Goal: Book appointment/travel/reservation

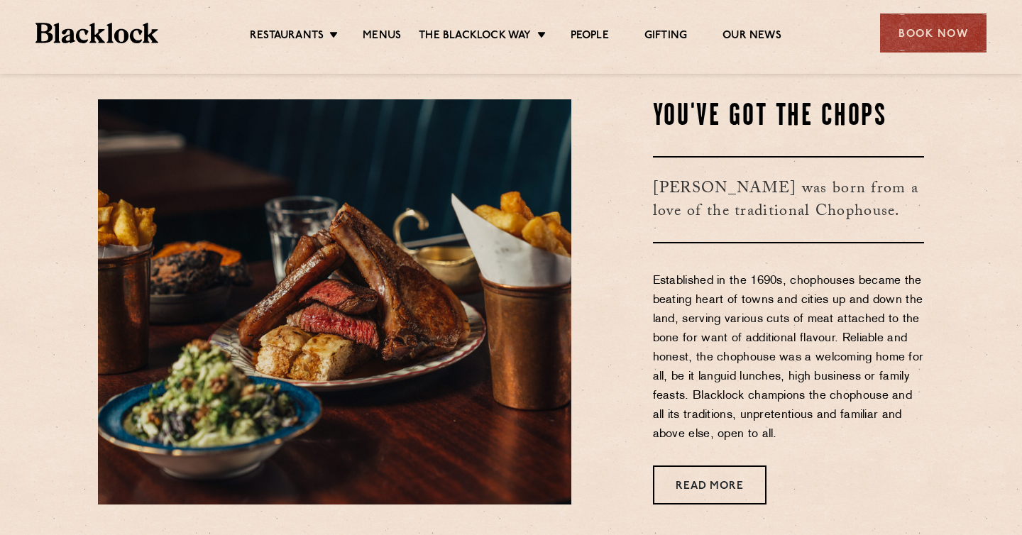
scroll to position [476, 0]
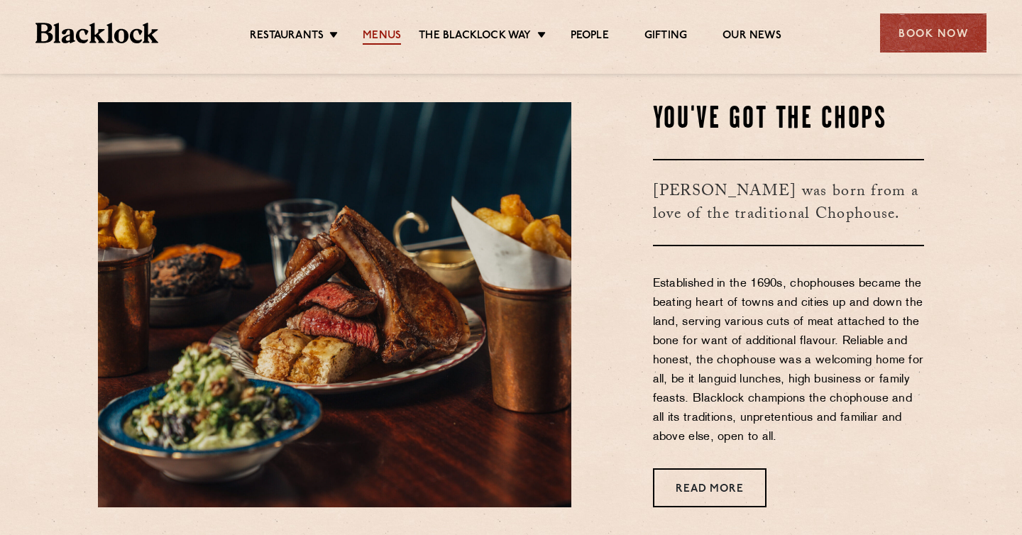
click at [376, 37] on link "Menus" at bounding box center [382, 37] width 38 height 16
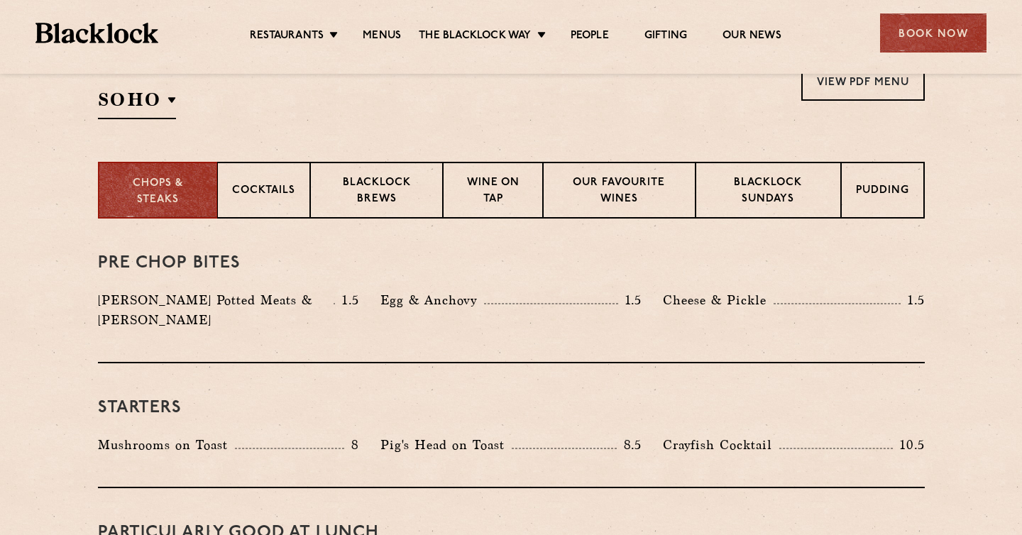
scroll to position [498, 0]
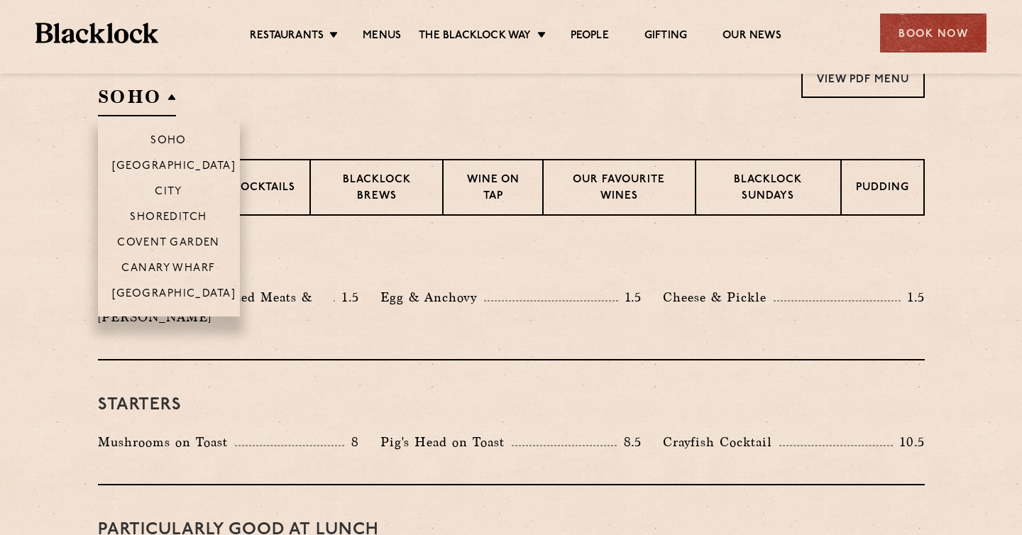
click at [163, 94] on h2 "SOHO" at bounding box center [137, 100] width 78 height 32
click at [175, 212] on p "Shoreditch" at bounding box center [168, 219] width 77 height 14
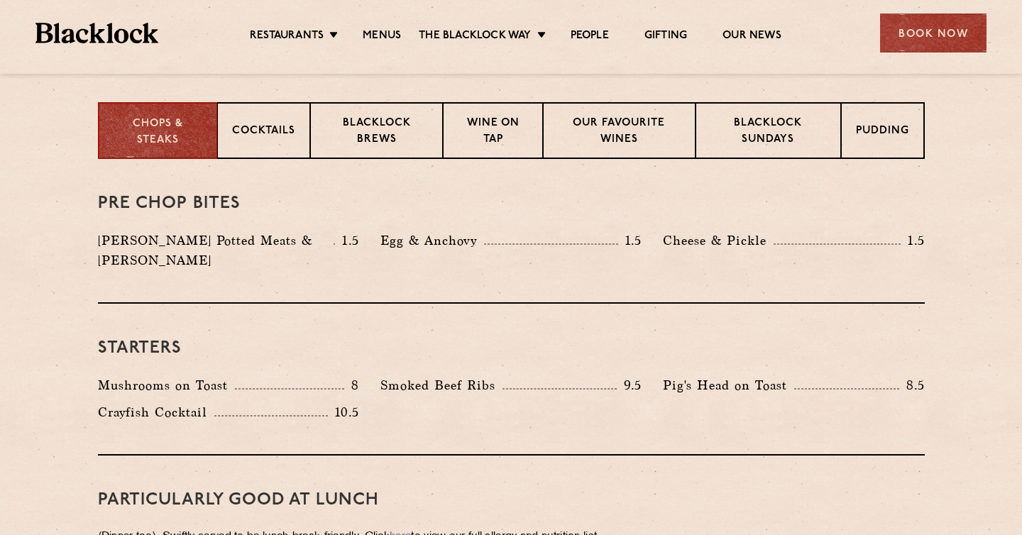
scroll to position [558, 0]
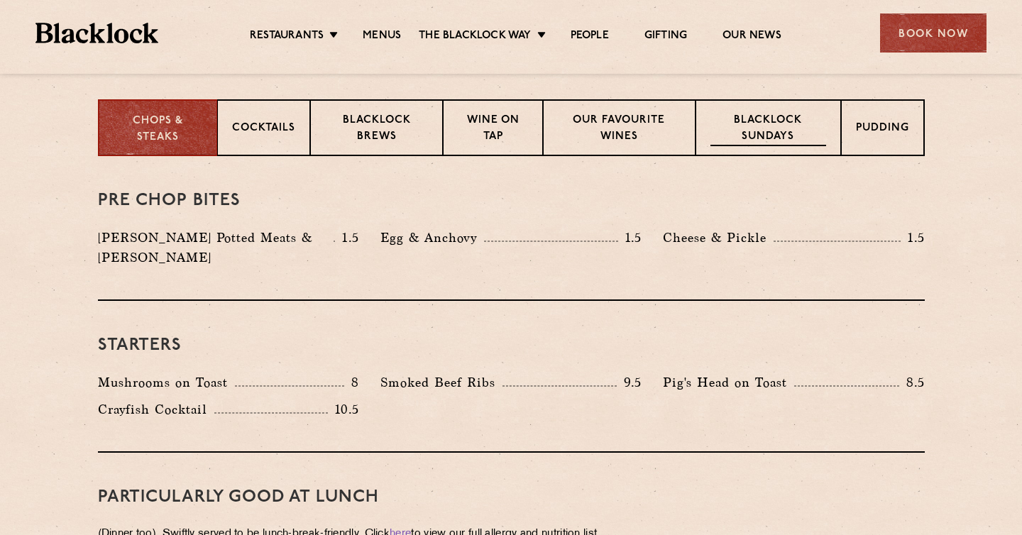
click at [804, 141] on p "Blacklock Sundays" at bounding box center [768, 129] width 115 height 33
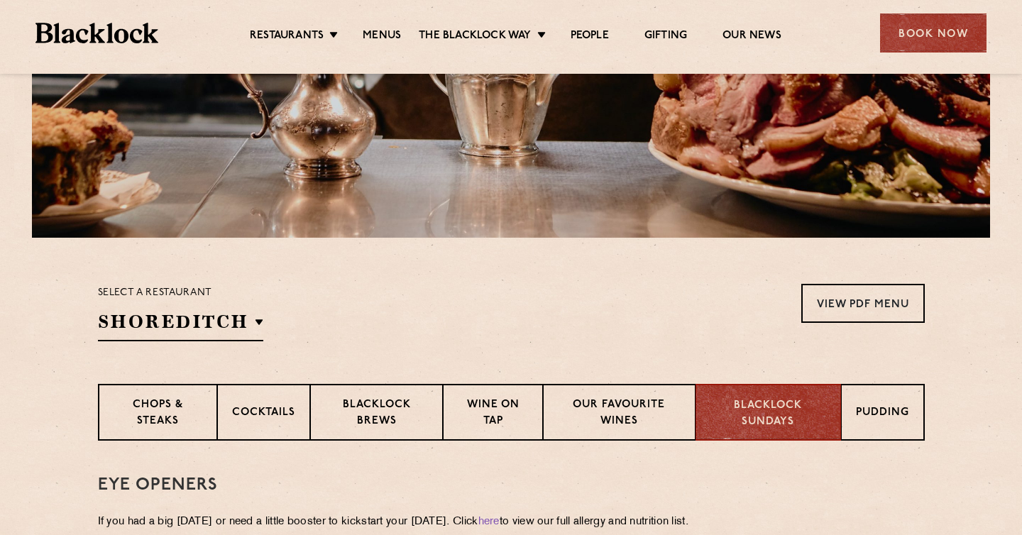
scroll to position [326, 0]
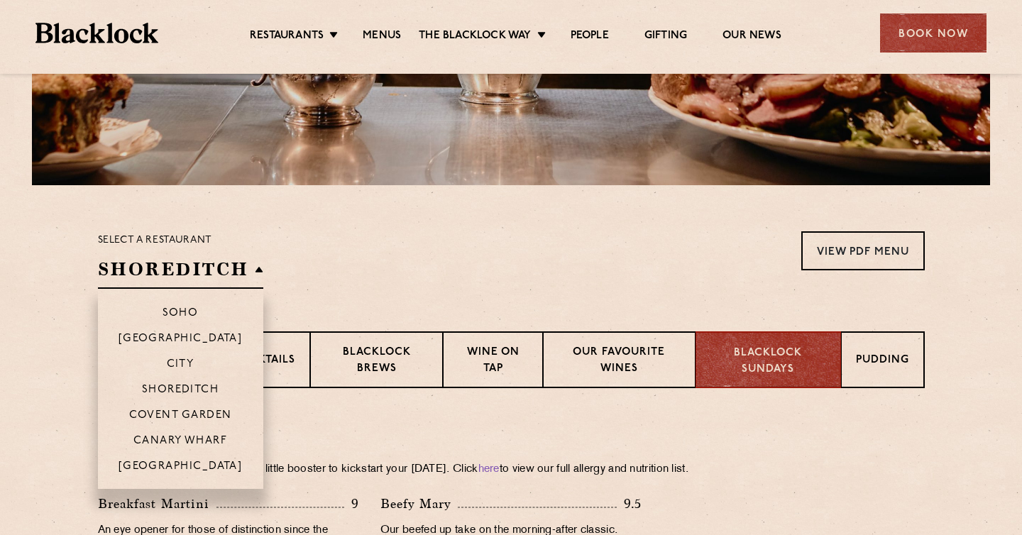
click at [257, 266] on h2 "Shoreditch" at bounding box center [180, 273] width 165 height 32
click at [209, 417] on p "Covent Garden" at bounding box center [180, 417] width 103 height 14
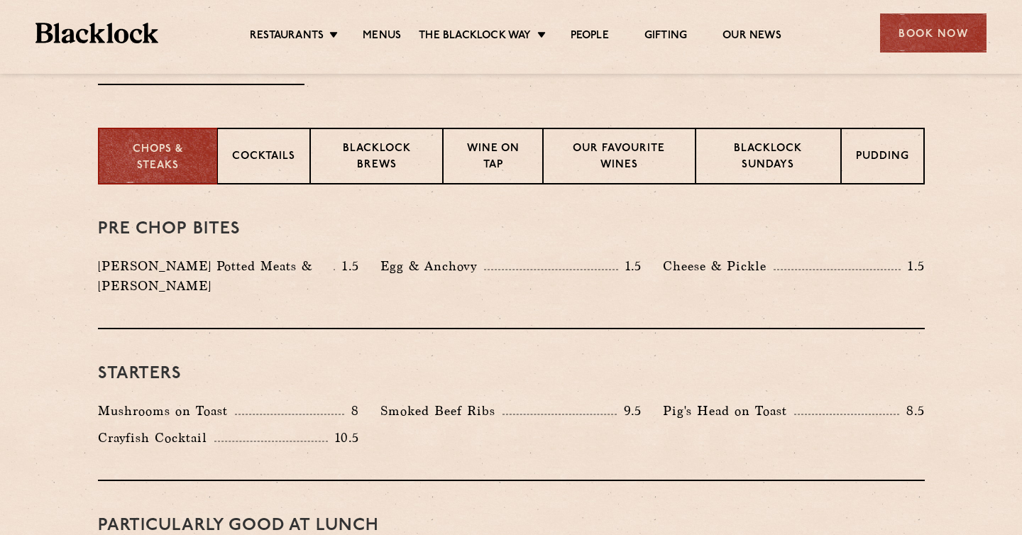
scroll to position [572, 0]
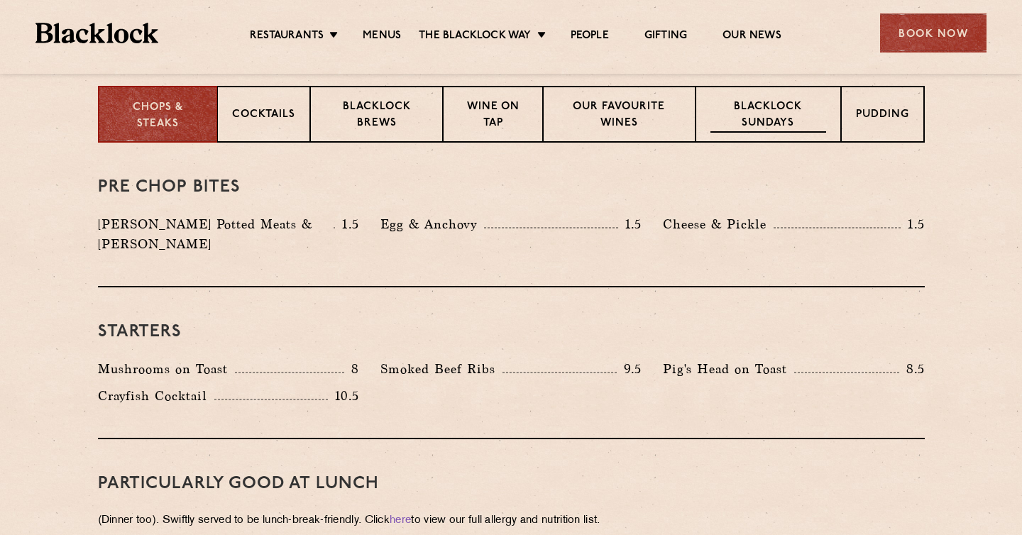
click at [780, 131] on p "Blacklock Sundays" at bounding box center [768, 115] width 115 height 33
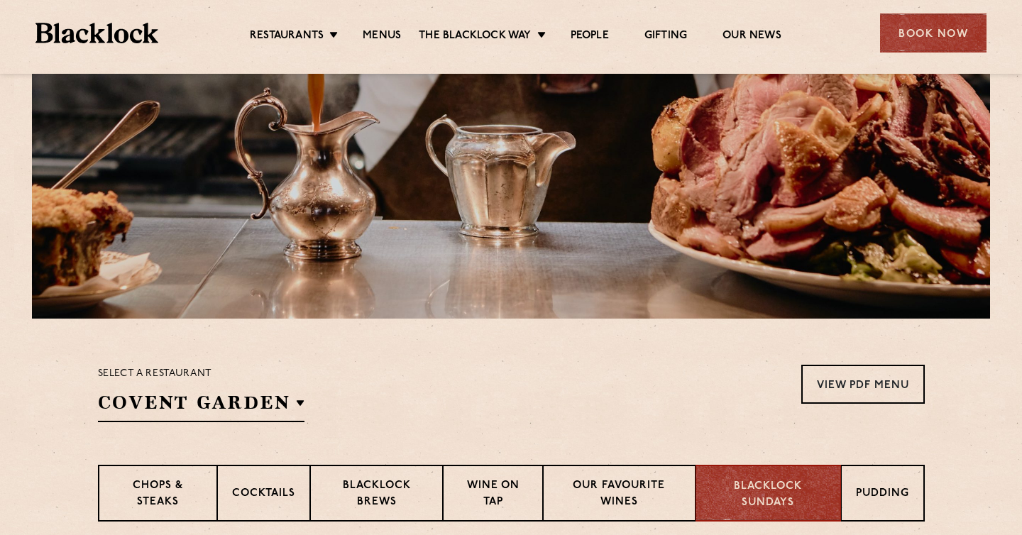
scroll to position [0, 0]
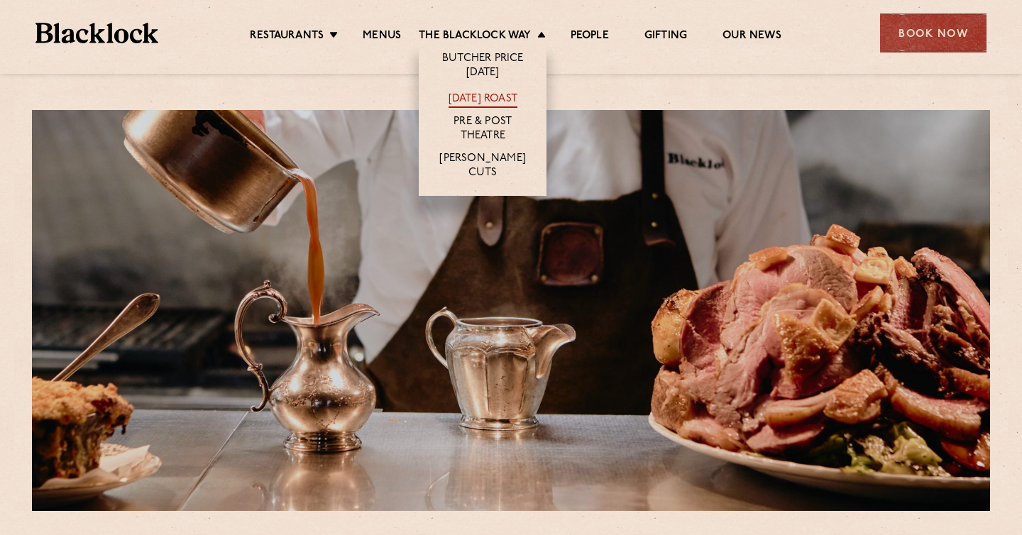
click at [506, 97] on link "[DATE] Roast" at bounding box center [483, 100] width 69 height 16
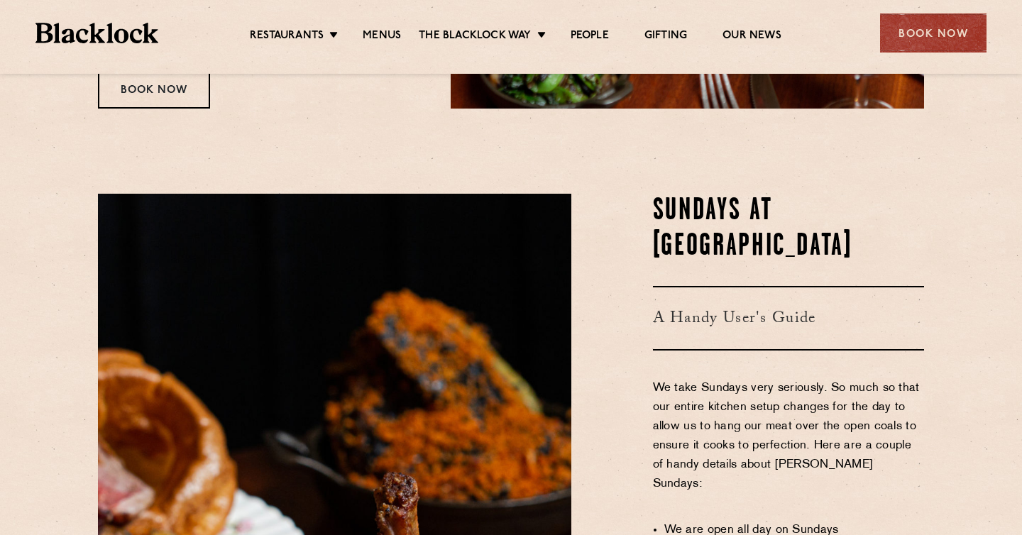
scroll to position [579, 0]
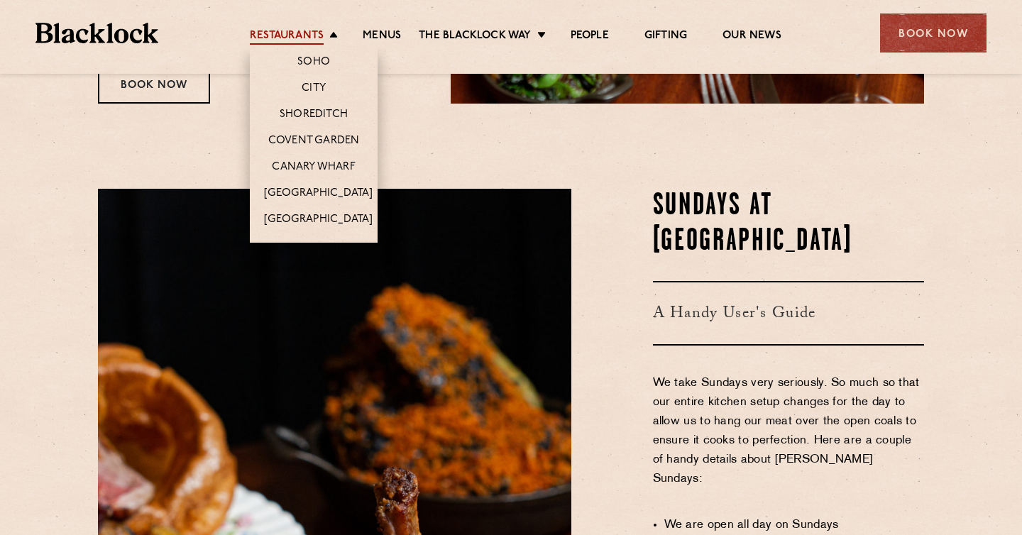
click at [320, 40] on link "Restaurants" at bounding box center [287, 37] width 74 height 16
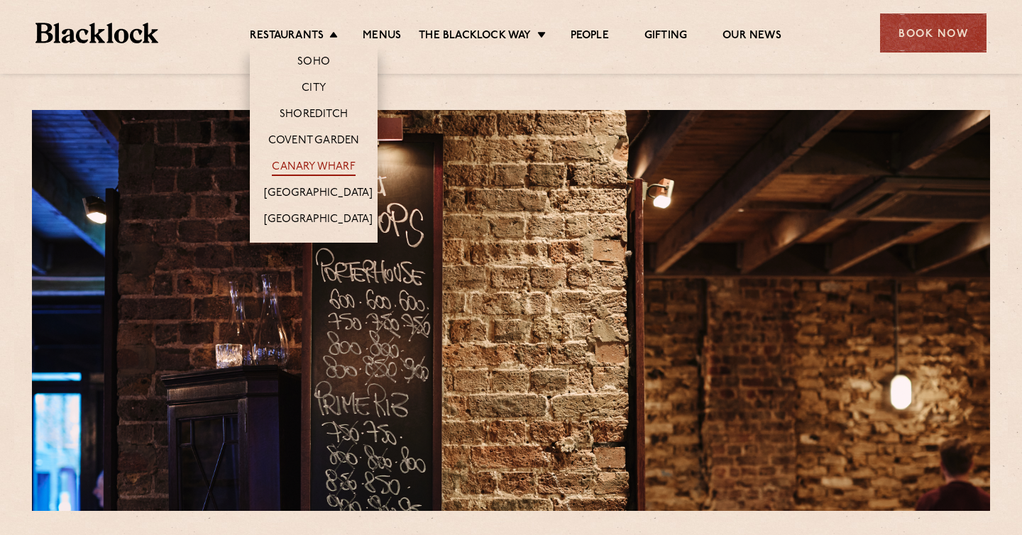
click at [341, 169] on link "Canary Wharf" at bounding box center [313, 168] width 83 height 16
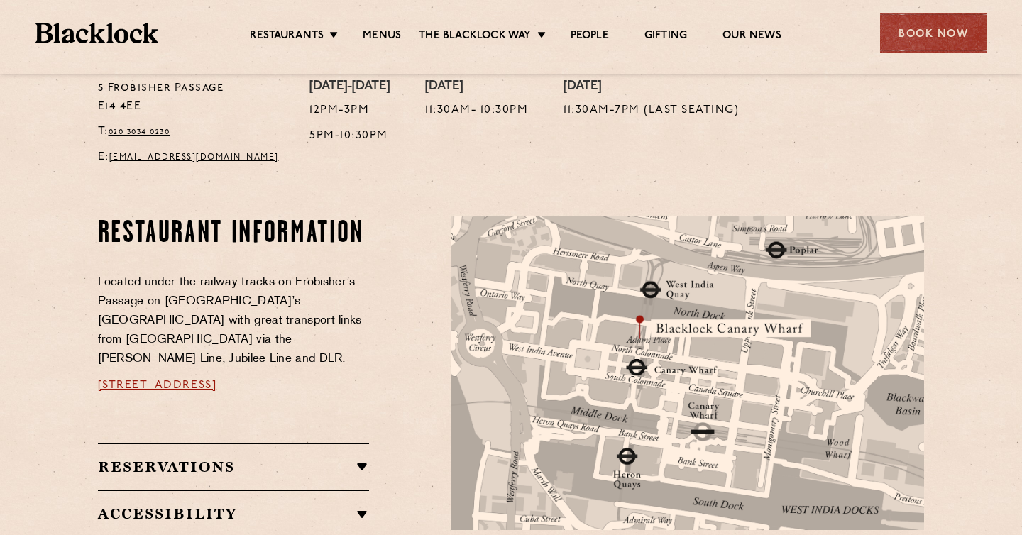
scroll to position [670, 0]
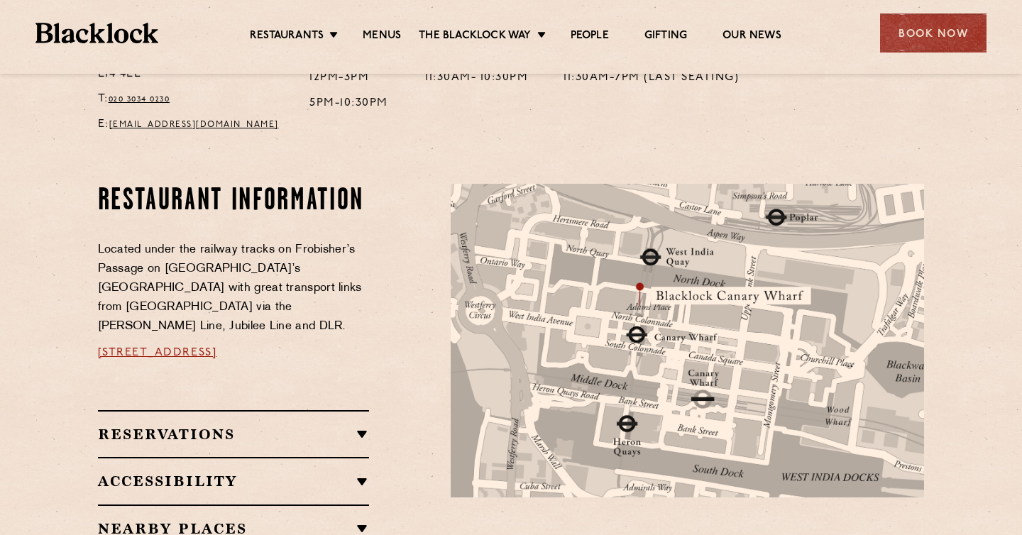
click at [357, 410] on div "Reservations WALK-INS Walk-ins are always warmly welcome. Do pop in and we’ll g…" at bounding box center [234, 433] width 272 height 47
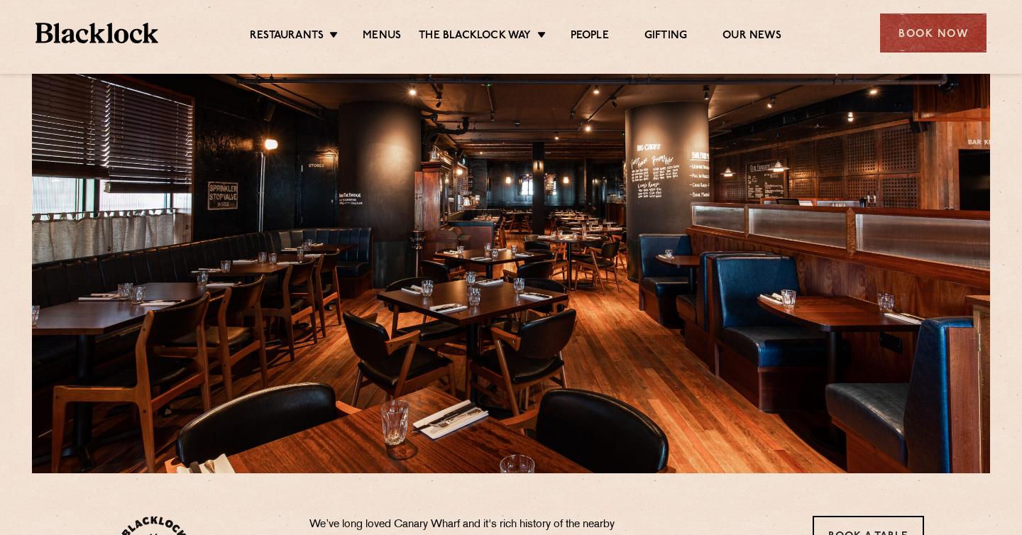
scroll to position [0, 0]
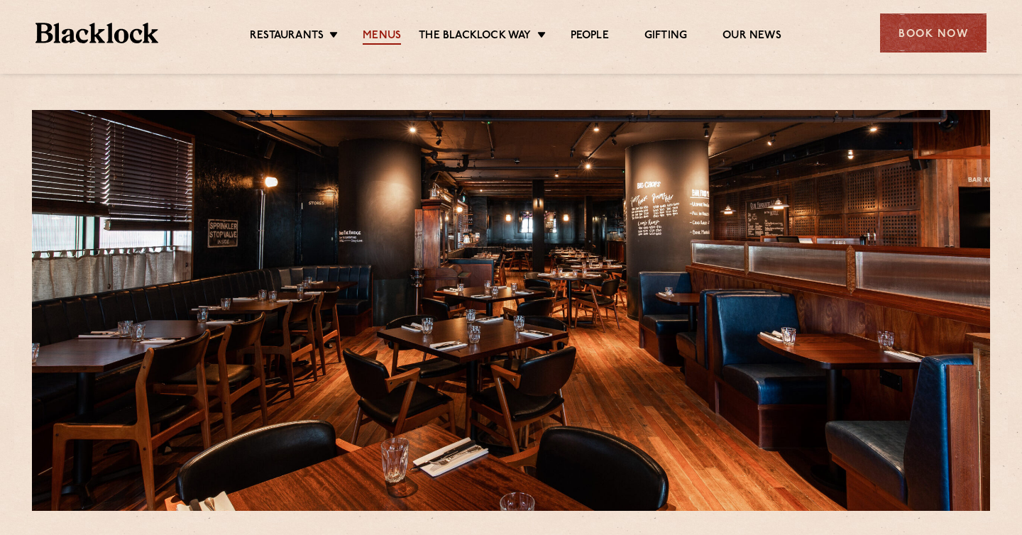
click at [385, 33] on link "Menus" at bounding box center [382, 37] width 38 height 16
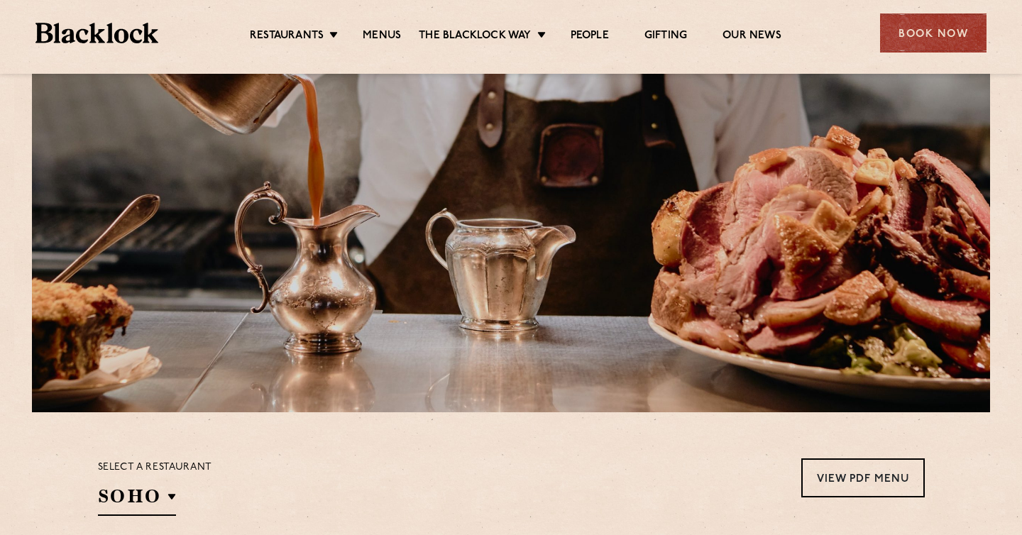
scroll to position [306, 0]
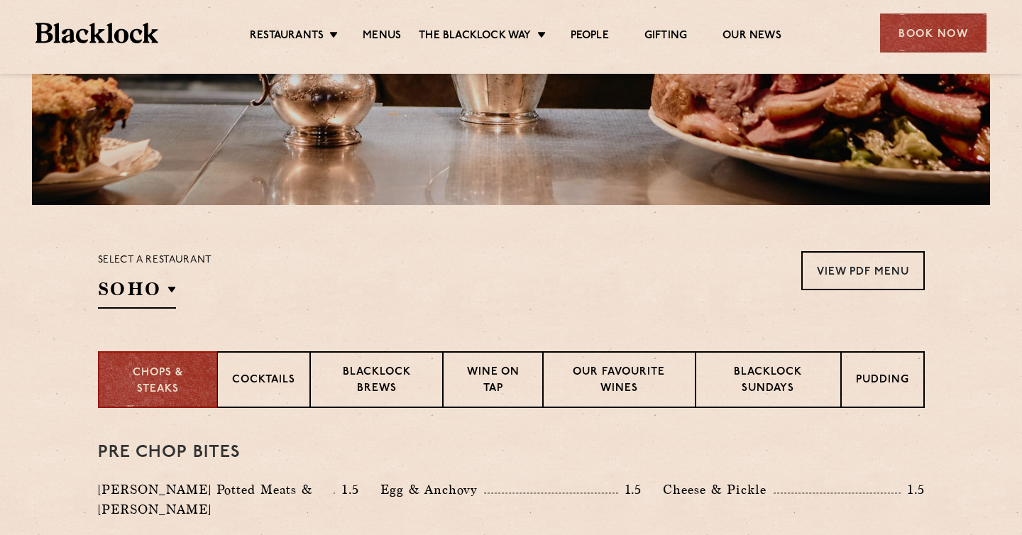
click at [176, 285] on div "Select a restaurant [GEOGRAPHIC_DATA] [GEOGRAPHIC_DATA] [GEOGRAPHIC_DATA] [GEOG…" at bounding box center [155, 280] width 114 height 58
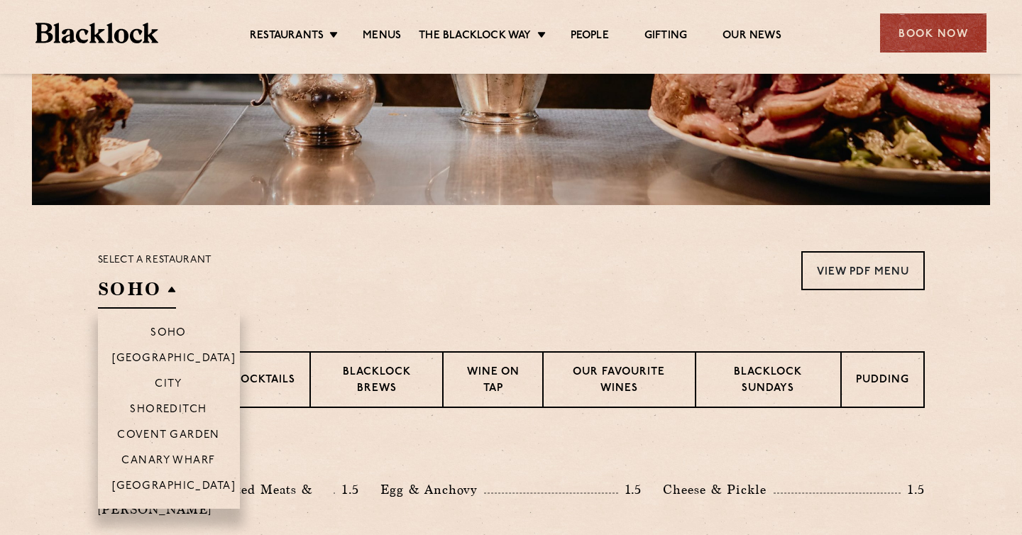
click at [168, 285] on h2 "SOHO" at bounding box center [137, 293] width 78 height 32
click at [180, 461] on p "Canary Wharf" at bounding box center [168, 462] width 94 height 14
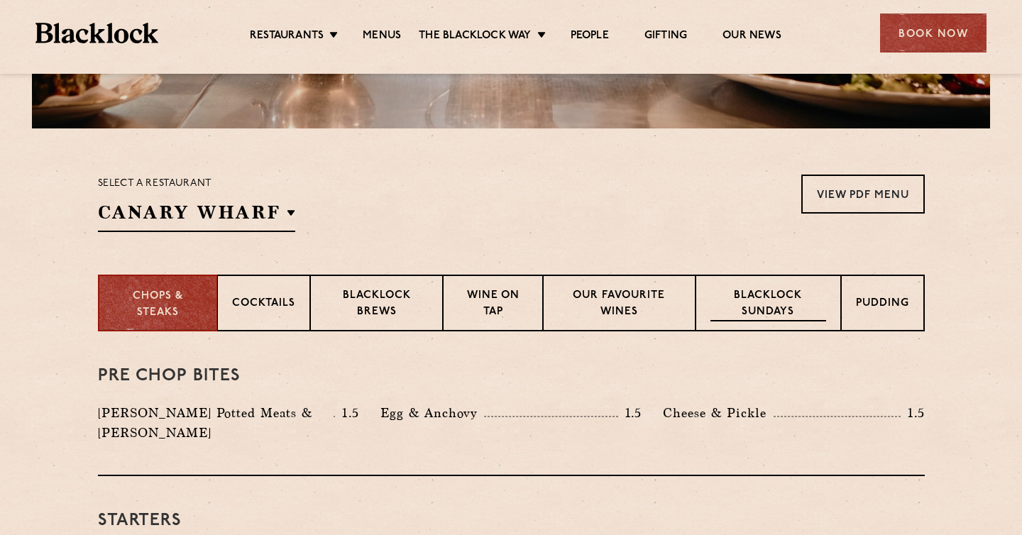
scroll to position [384, 0]
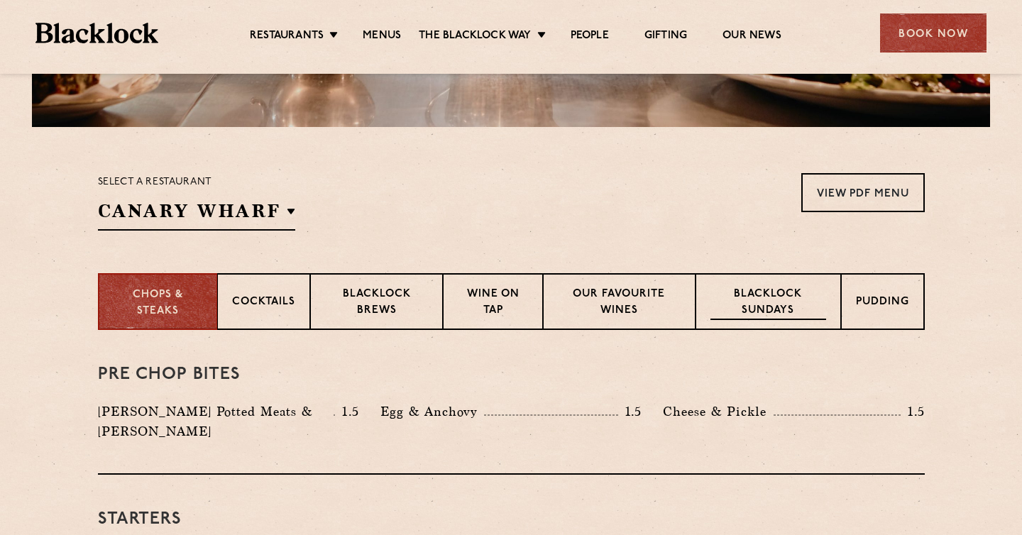
click at [770, 302] on p "Blacklock Sundays" at bounding box center [768, 303] width 115 height 33
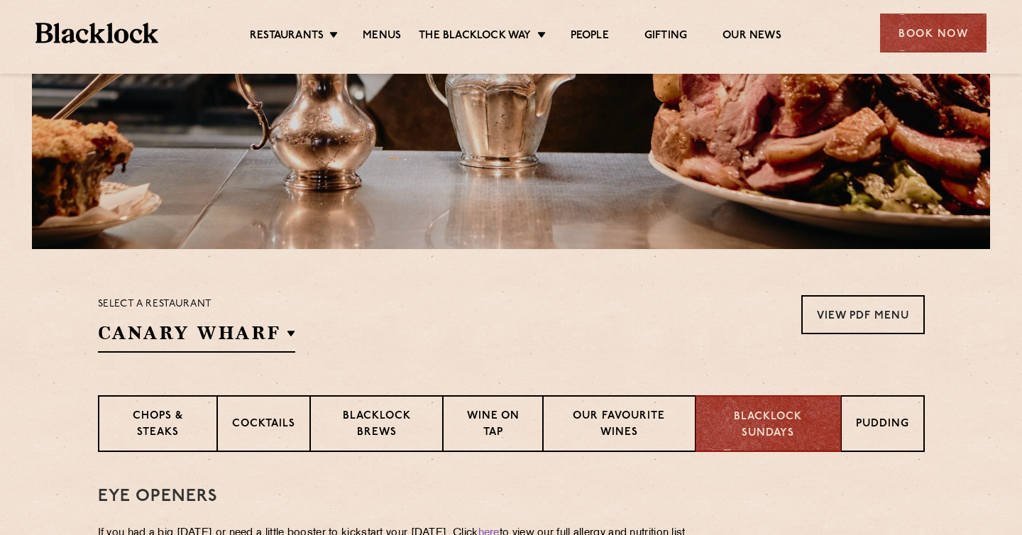
scroll to position [357, 0]
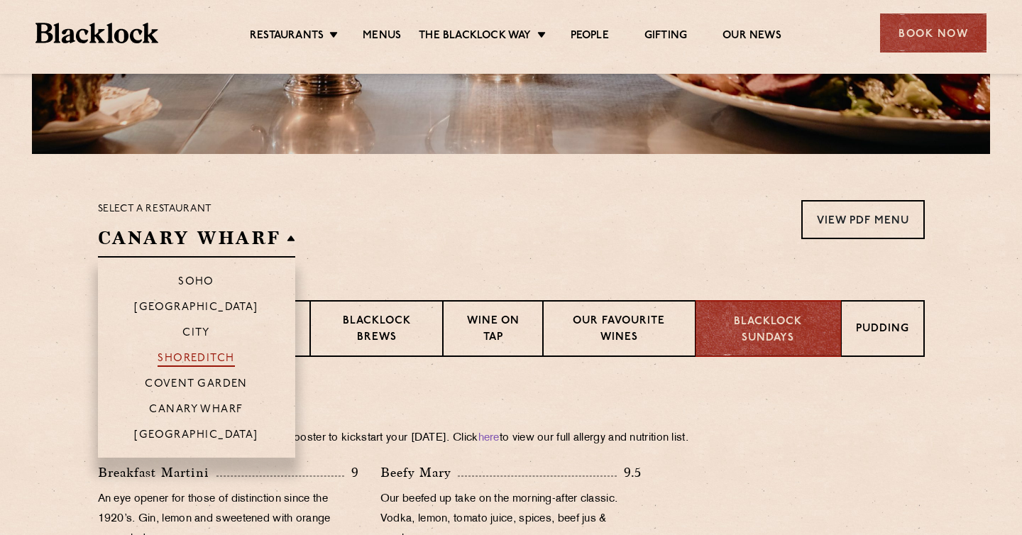
click at [226, 361] on p "Shoreditch" at bounding box center [196, 360] width 77 height 14
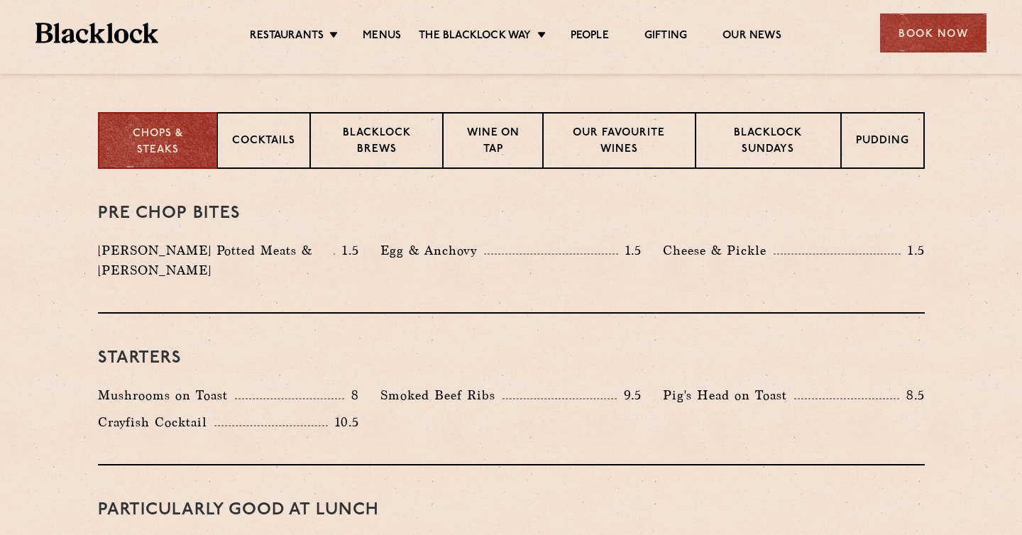
scroll to position [546, 0]
click at [780, 135] on p "Blacklock Sundays" at bounding box center [768, 141] width 115 height 33
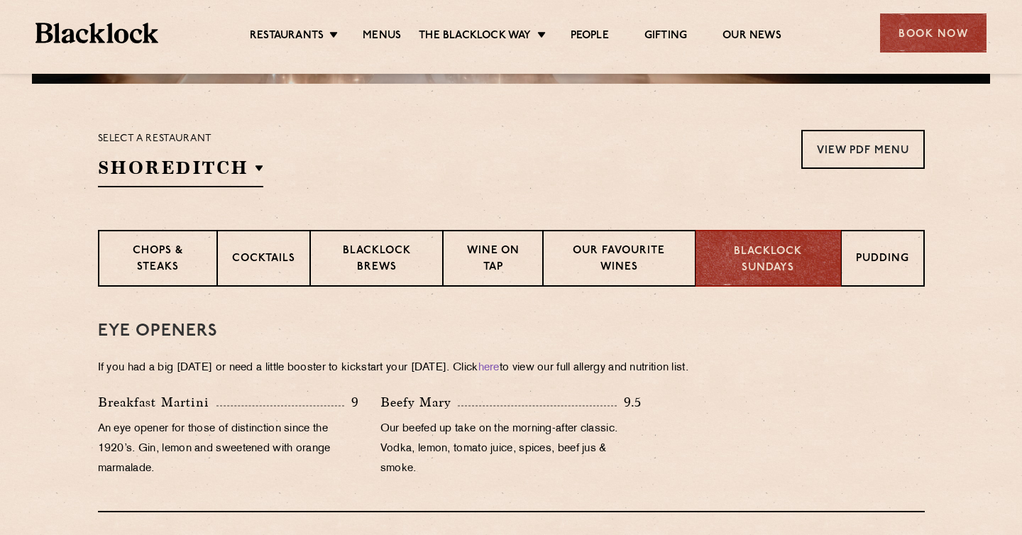
scroll to position [427, 0]
click at [195, 261] on p "Chops & Steaks" at bounding box center [157, 260] width 89 height 33
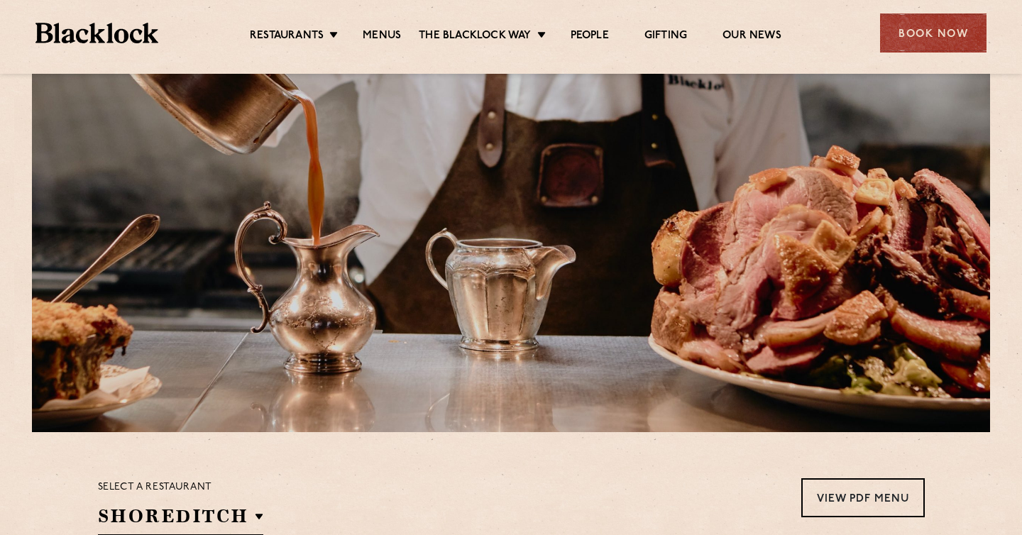
scroll to position [0, 0]
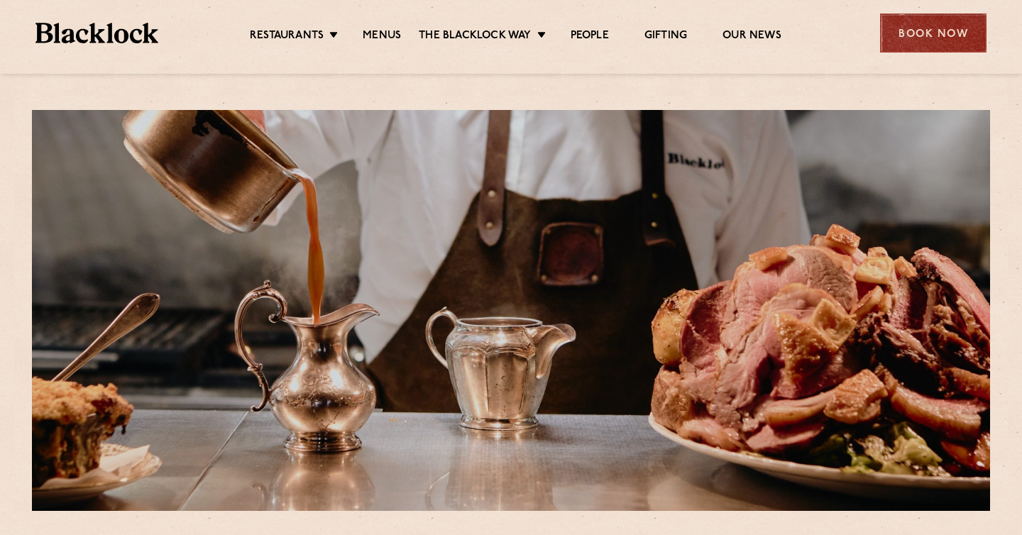
click at [921, 45] on div "Book Now" at bounding box center [933, 32] width 106 height 39
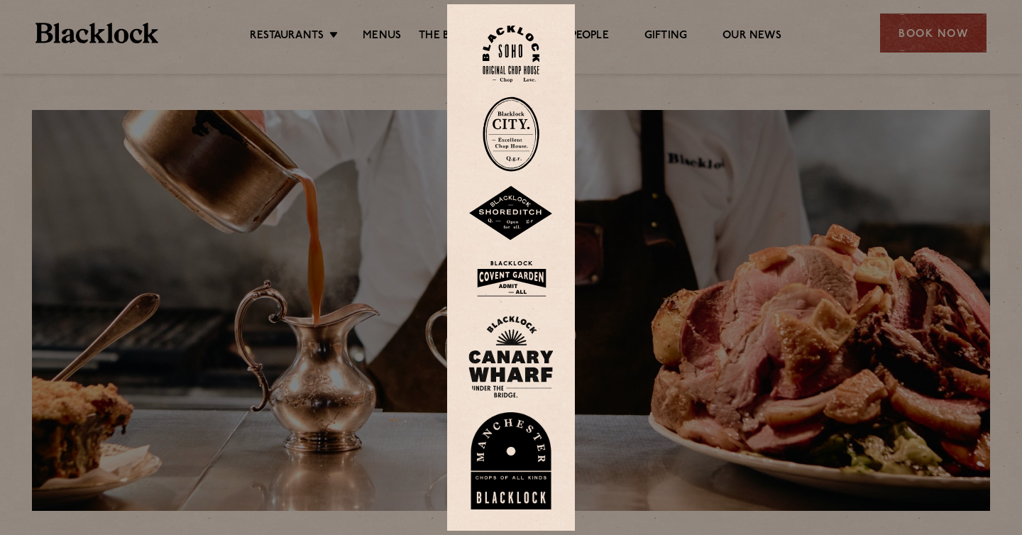
click at [624, 93] on div at bounding box center [511, 267] width 1022 height 535
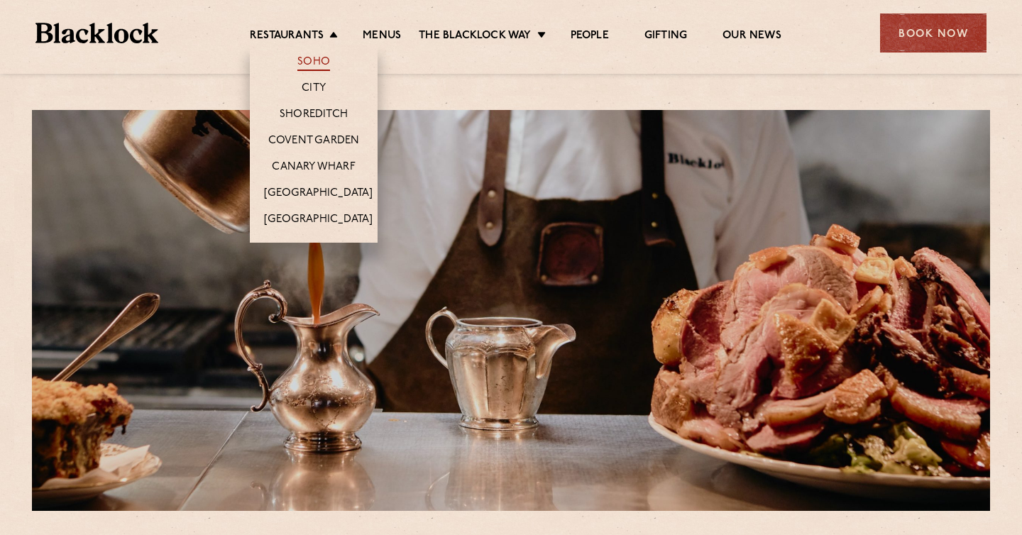
click at [320, 59] on link "Soho" at bounding box center [313, 63] width 33 height 16
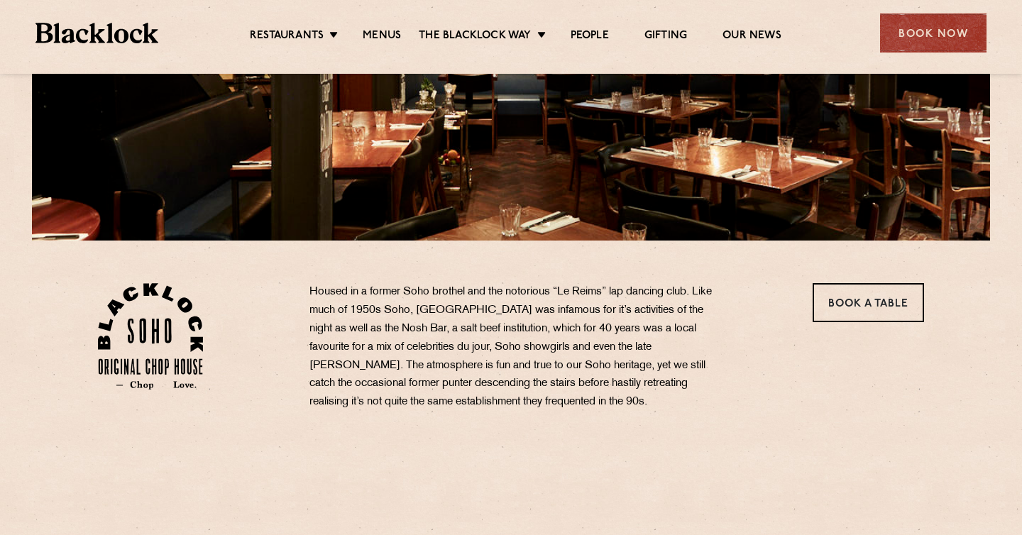
scroll to position [325, 0]
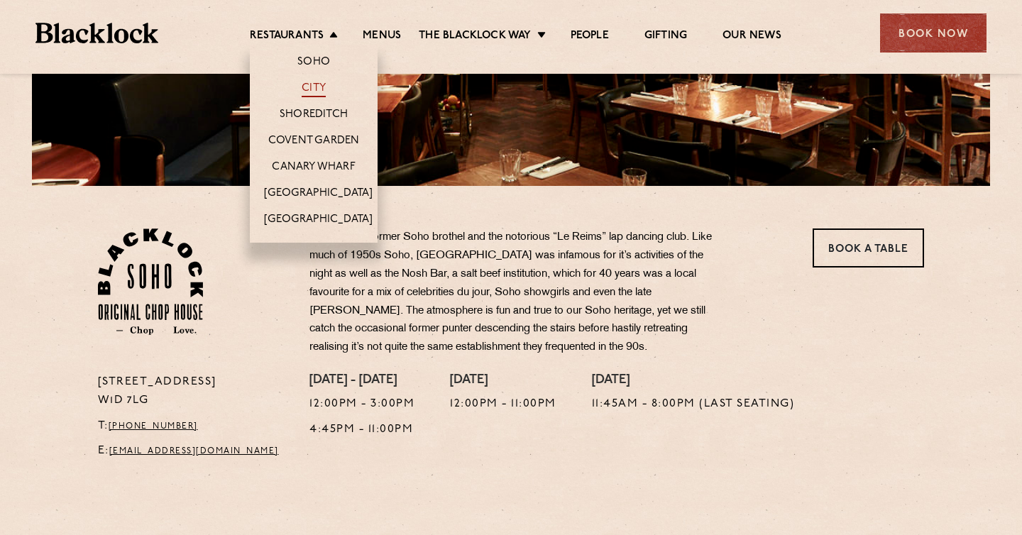
click at [315, 90] on link "City" at bounding box center [314, 90] width 24 height 16
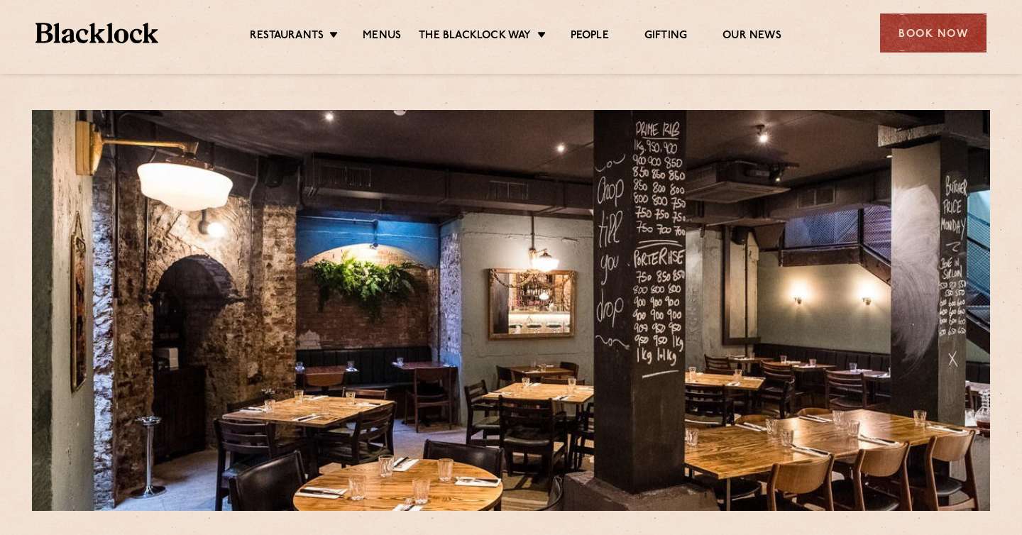
scroll to position [4, 0]
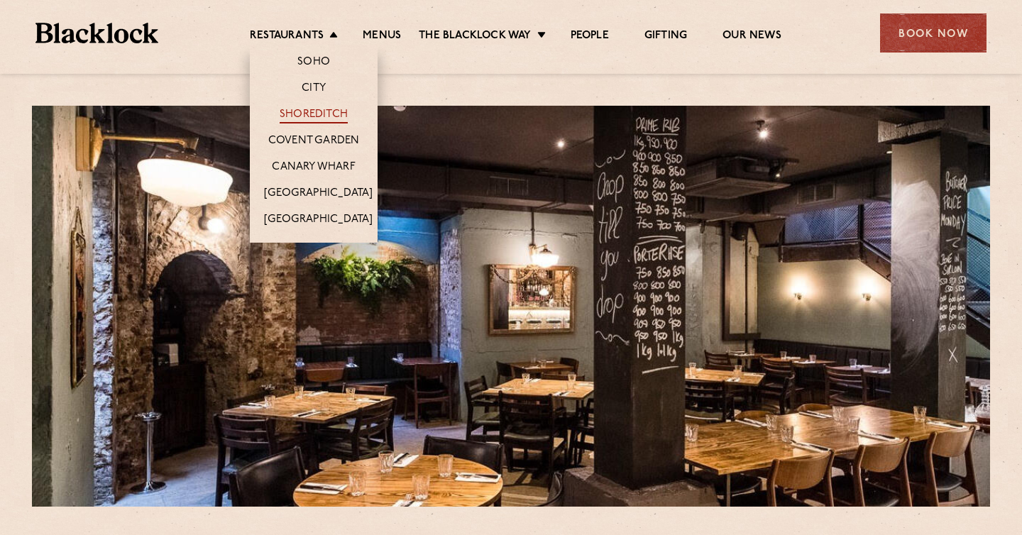
click at [311, 112] on link "Shoreditch" at bounding box center [314, 116] width 68 height 16
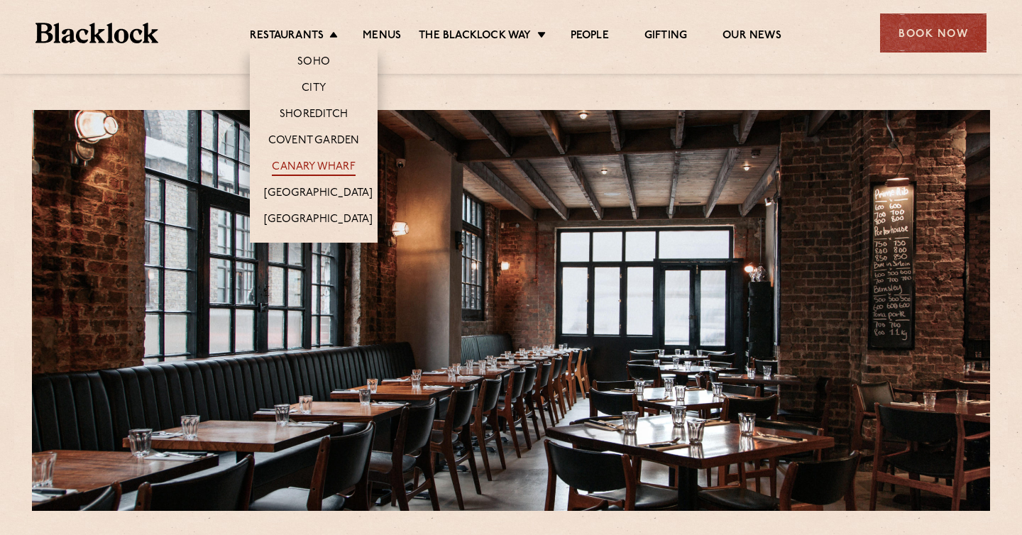
click at [305, 165] on link "Canary Wharf" at bounding box center [313, 168] width 83 height 16
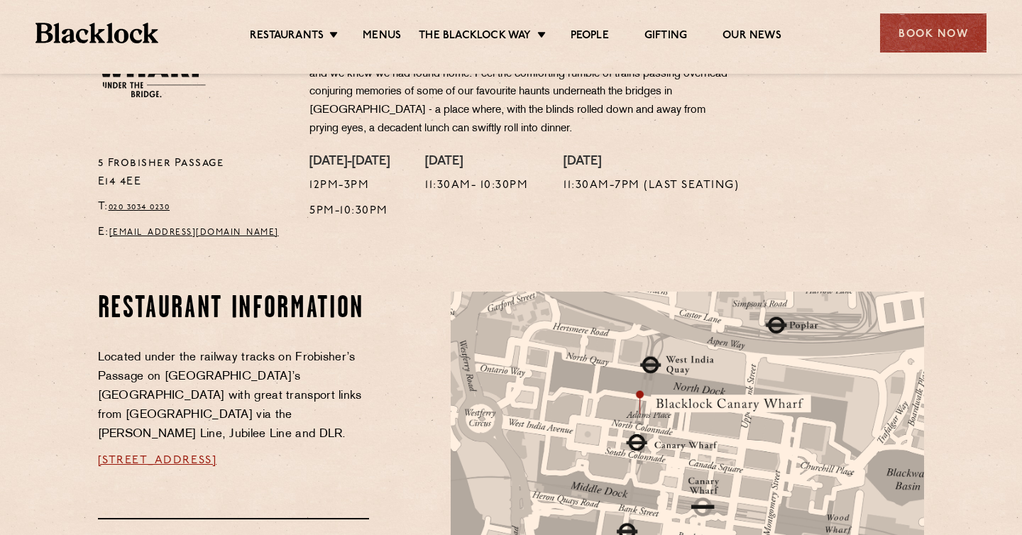
scroll to position [707, 0]
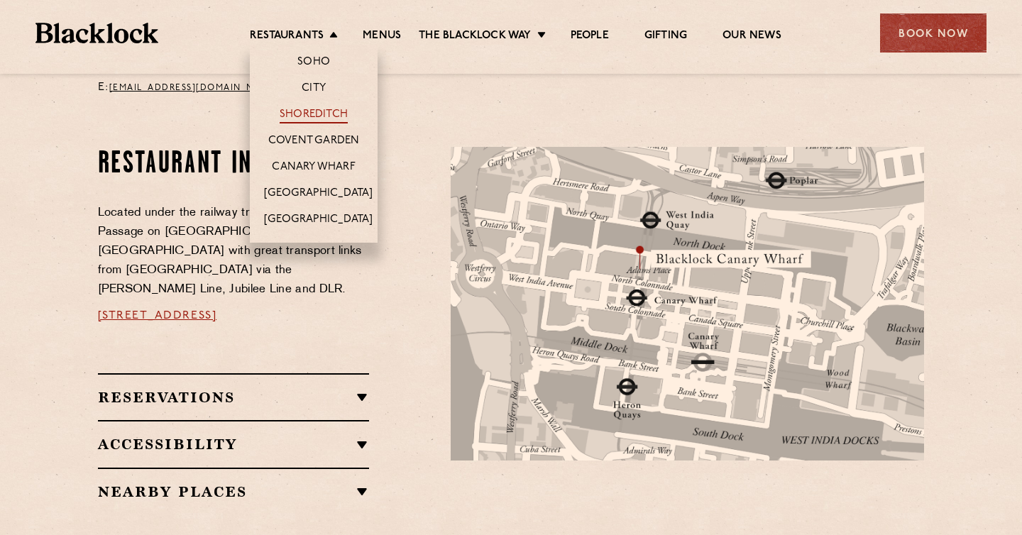
click at [335, 109] on link "Shoreditch" at bounding box center [314, 116] width 68 height 16
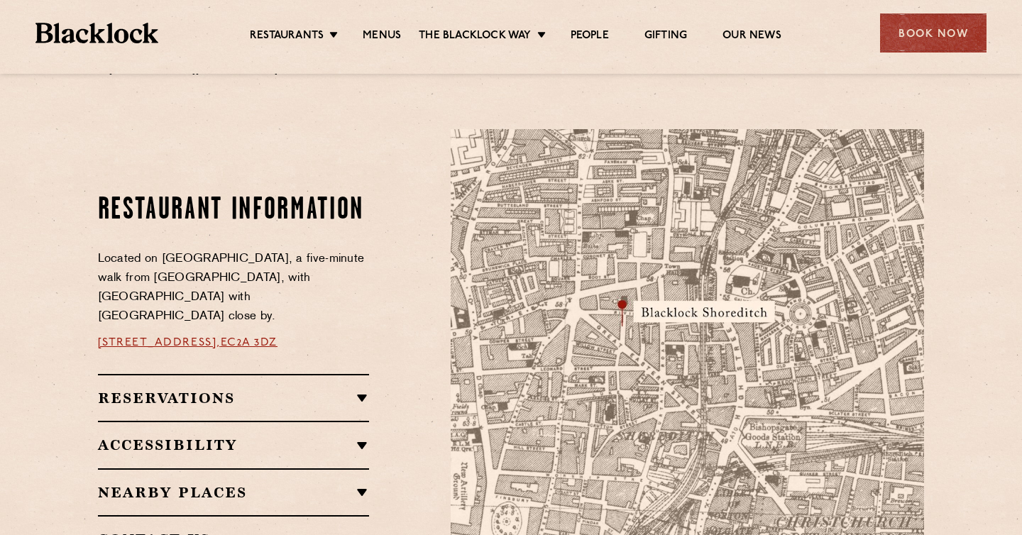
scroll to position [707, 0]
click at [931, 32] on div "Book Now" at bounding box center [933, 32] width 106 height 39
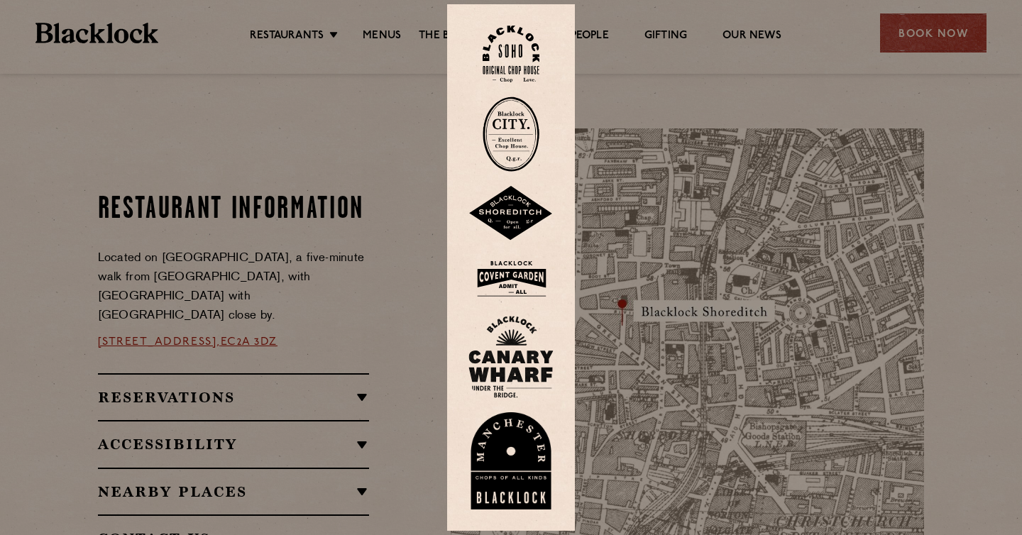
click at [517, 212] on img at bounding box center [511, 213] width 85 height 55
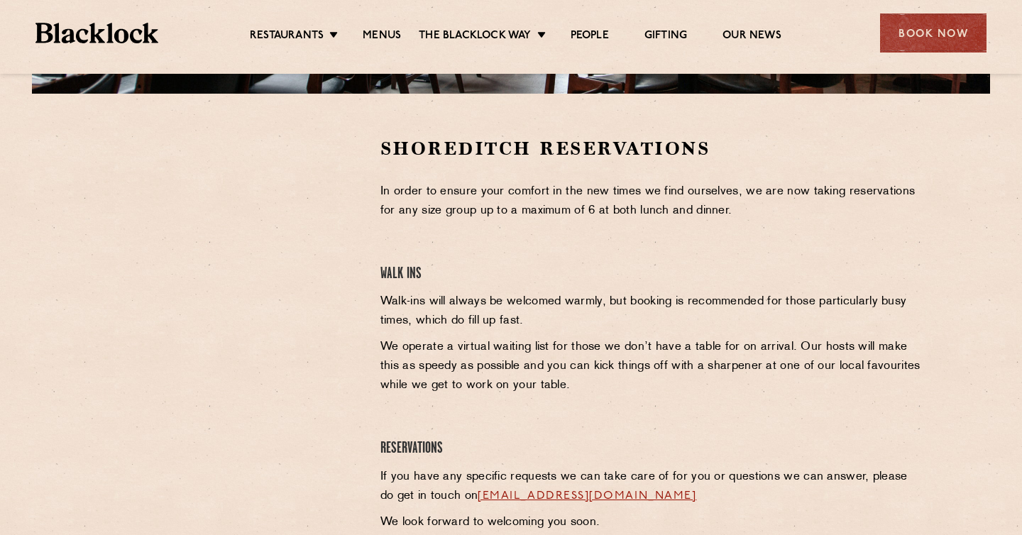
scroll to position [404, 0]
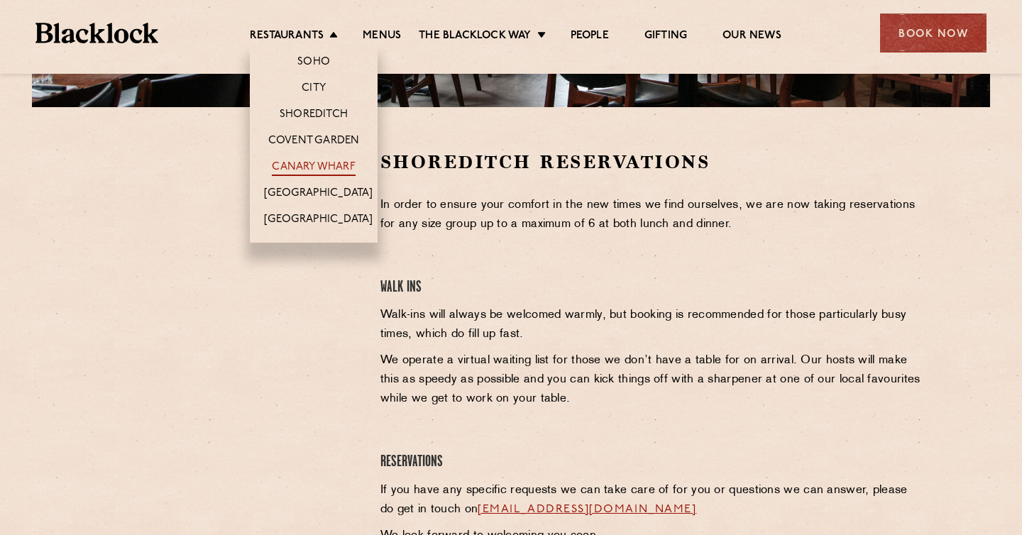
click at [325, 168] on link "Canary Wharf" at bounding box center [313, 168] width 83 height 16
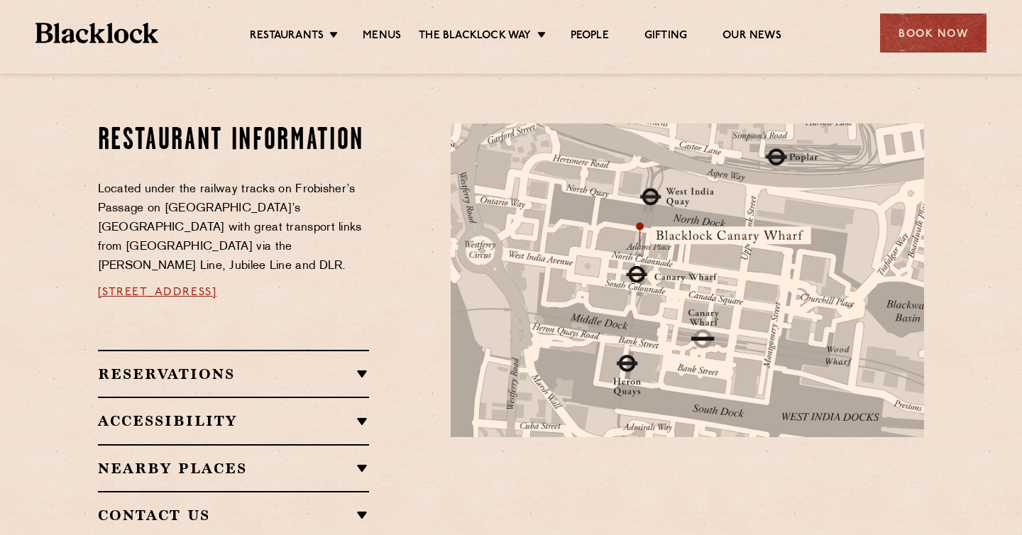
scroll to position [727, 0]
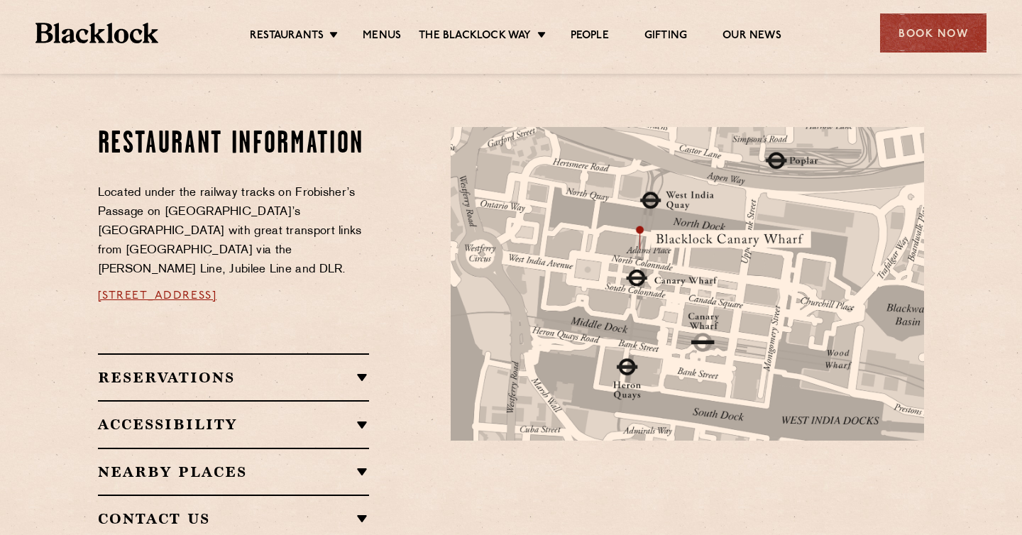
click at [935, 10] on div "Restaurants Soho City Shoreditch Covent Garden Canary Wharf Manchester Birmingh…" at bounding box center [511, 31] width 994 height 63
click at [933, 37] on div "Book Now" at bounding box center [933, 32] width 106 height 39
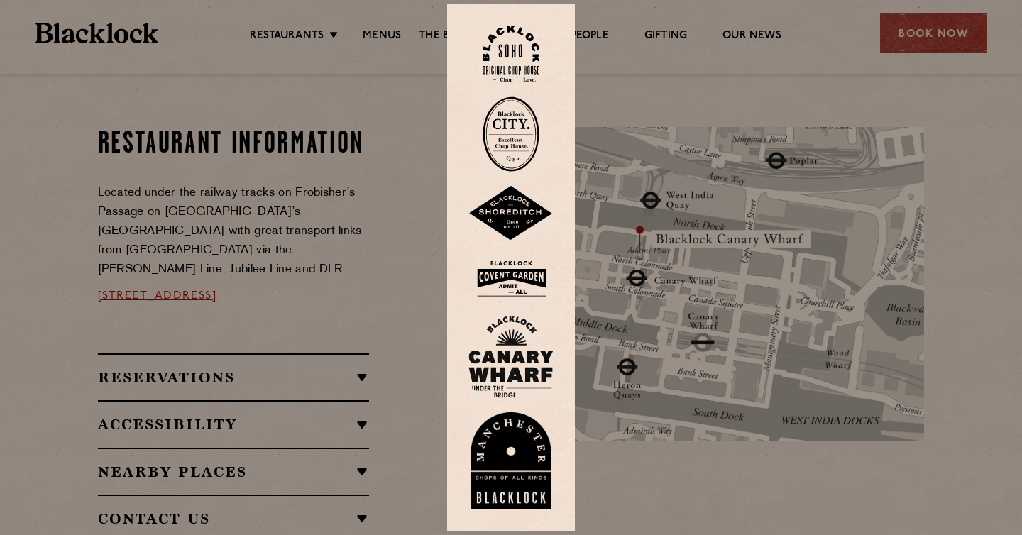
click at [523, 361] on img at bounding box center [511, 357] width 85 height 82
